Goal: Find contact information: Find contact information

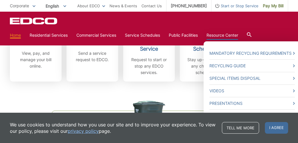
scroll to position [211, 0]
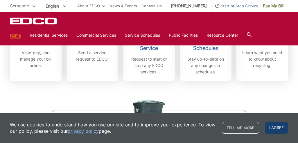
click at [278, 124] on span "I agree" at bounding box center [276, 128] width 23 height 12
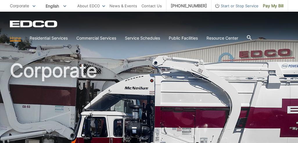
scroll to position [0, 0]
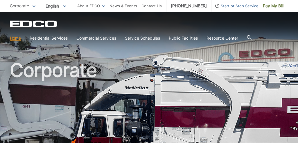
click at [250, 35] on div at bounding box center [249, 38] width 5 height 11
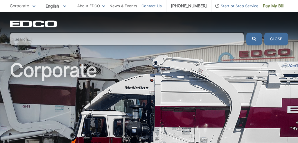
click at [156, 3] on link "Contact Us" at bounding box center [151, 6] width 20 height 6
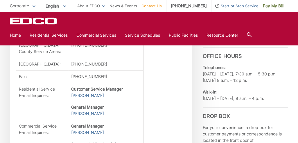
scroll to position [225, 0]
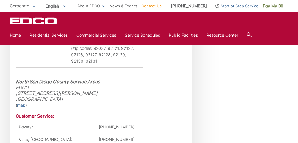
click at [136, 78] on address "North San Diego County Service Areas EDCO [STREET_ADDRESS][PERSON_NAME] [GEOGRA…" at bounding box center [101, 89] width 170 height 23
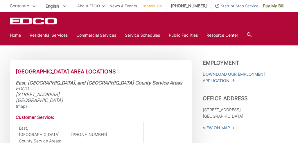
scroll to position [146, 0]
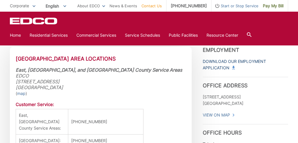
click at [233, 65] on link "Download Our Employment Application" at bounding box center [245, 64] width 85 height 13
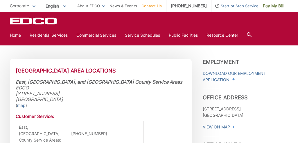
scroll to position [178, 0]
